Goal: Task Accomplishment & Management: Manage account settings

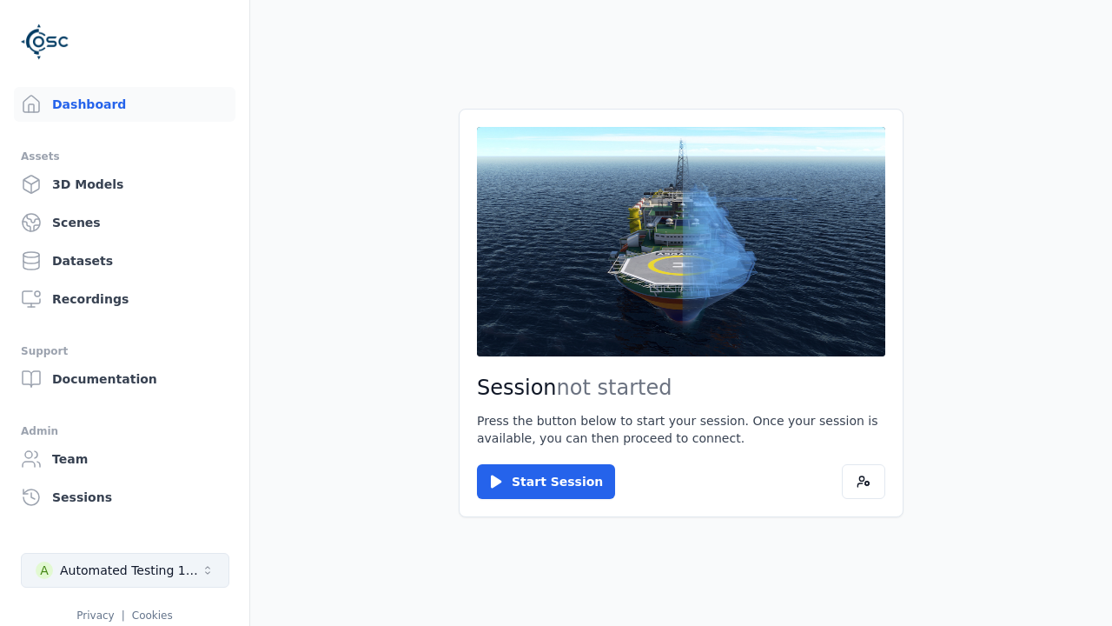
click at [125, 570] on div "Automated Testing 1 - Playwright" at bounding box center [130, 569] width 141 height 17
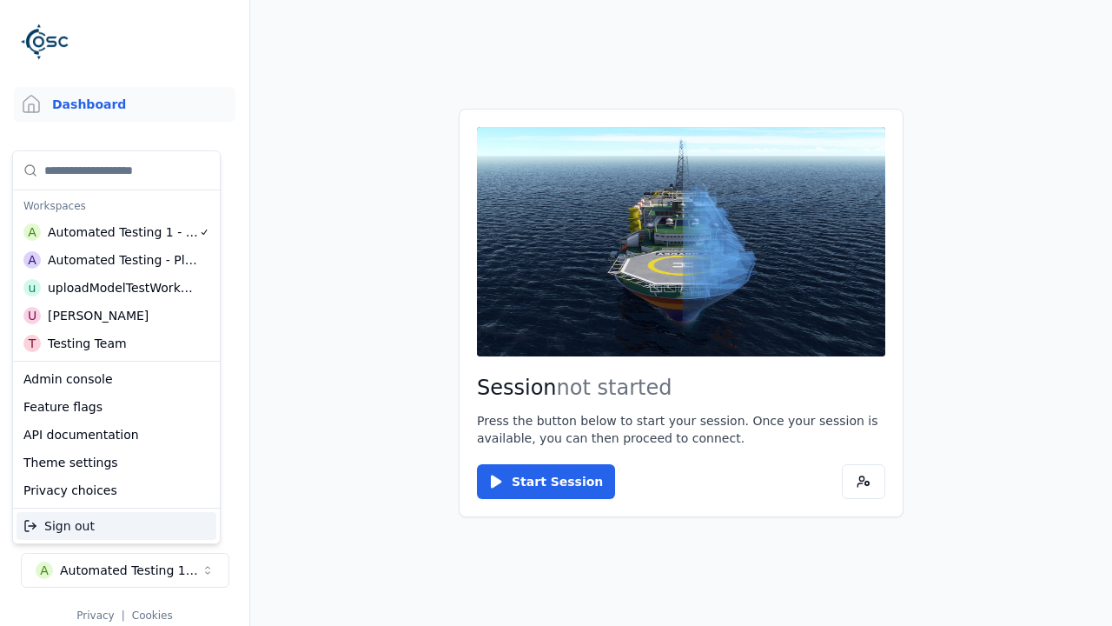
click at [113, 260] on div "Automated Testing - Playwright" at bounding box center [123, 259] width 150 height 17
click at [556, 313] on html "Support Dashboard Assets 3D Models Scenes Datasets Recordings Support Documenta…" at bounding box center [556, 313] width 1112 height 626
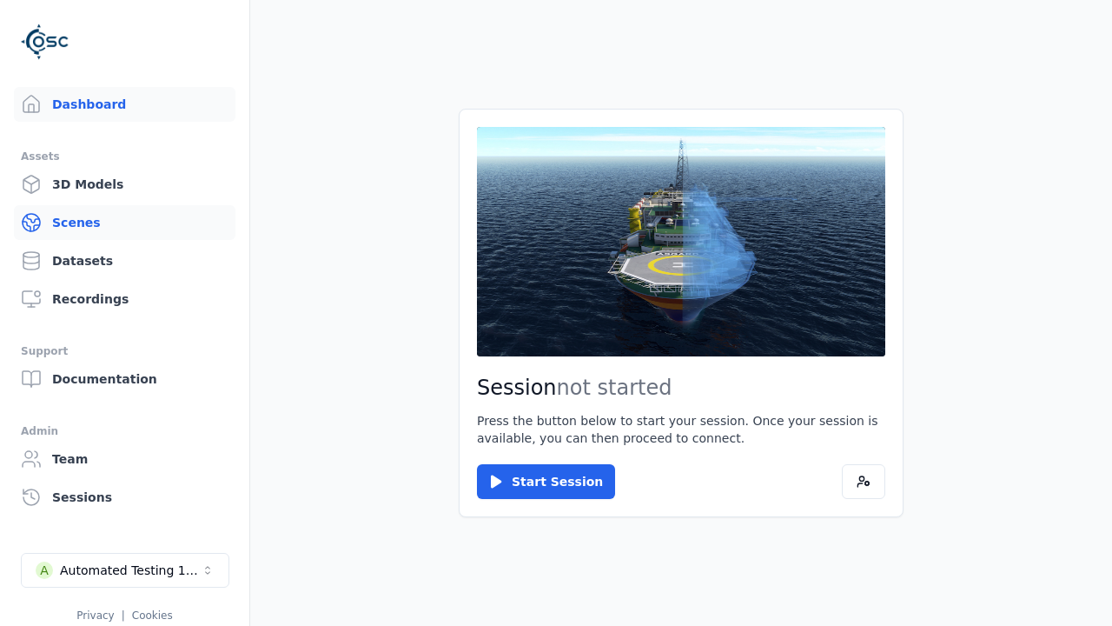
click at [124, 222] on link "Scenes" at bounding box center [125, 222] width 222 height 35
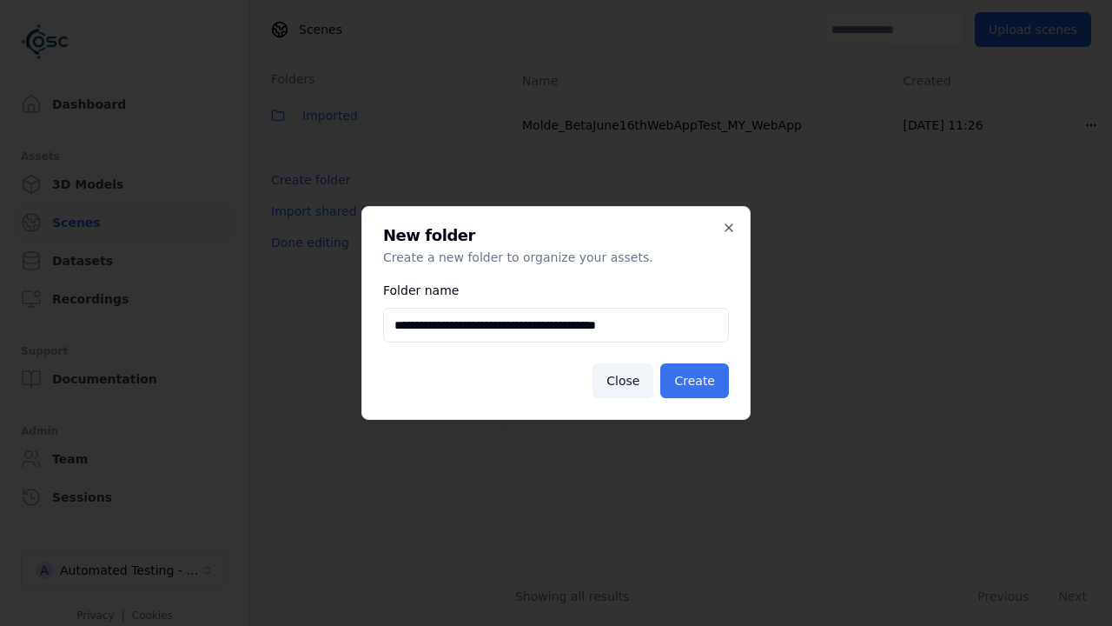
type input "**********"
click at [694, 381] on button "Create" at bounding box center [695, 380] width 69 height 35
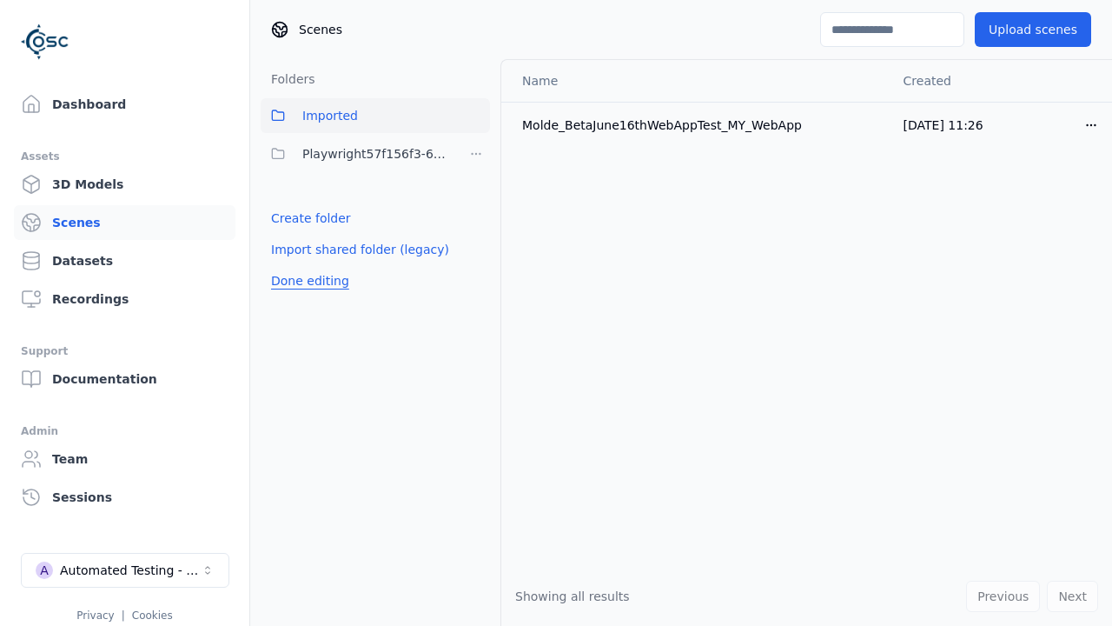
click at [309, 281] on button "Done editing" at bounding box center [310, 280] width 99 height 31
click at [294, 218] on button "Edit list" at bounding box center [294, 218] width 66 height 31
click at [476, 154] on html "Support Dashboard Assets 3D Models Scenes Datasets Recordings Support Documenta…" at bounding box center [556, 313] width 1112 height 626
click at [476, 245] on div "Rename" at bounding box center [476, 245] width 116 height 28
